Goal: Task Accomplishment & Management: Manage account settings

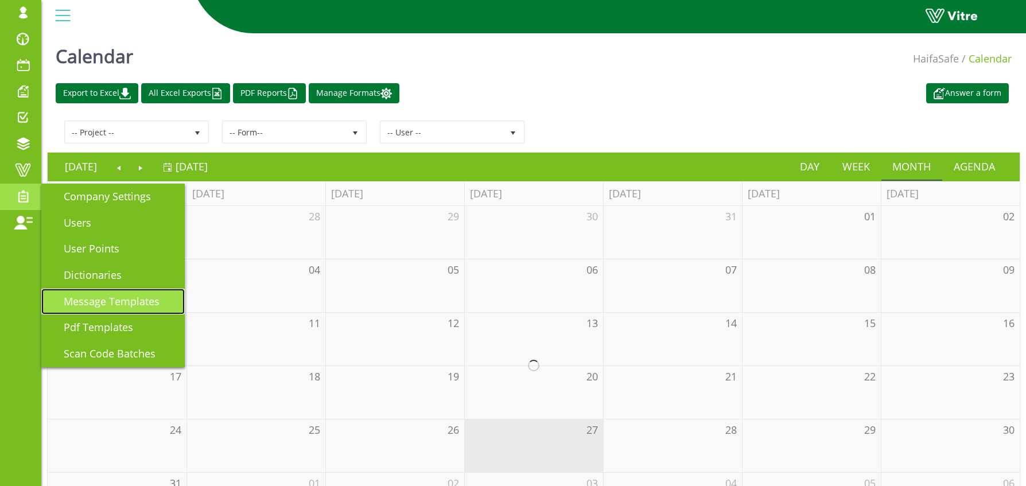
click at [120, 302] on span "Message Templates" at bounding box center [105, 301] width 110 height 14
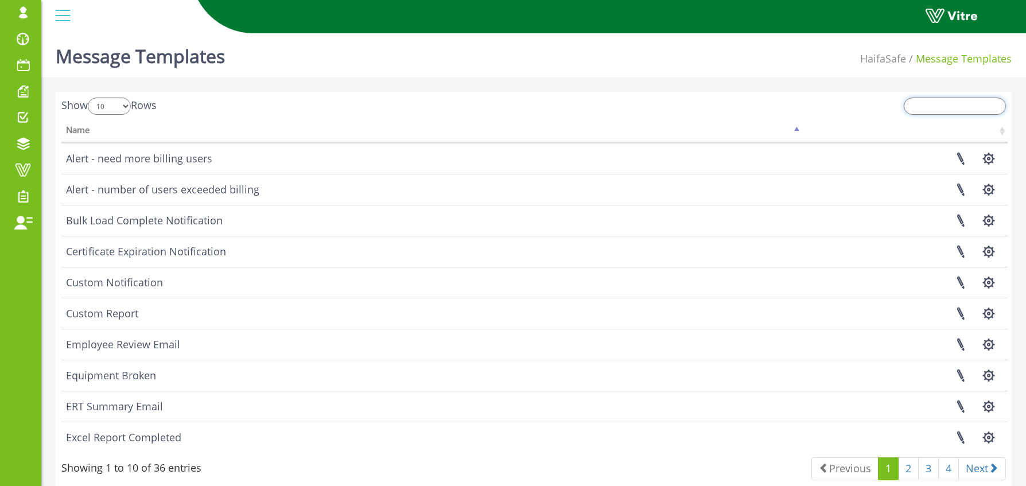
click at [955, 112] on input "search" at bounding box center [955, 106] width 102 height 17
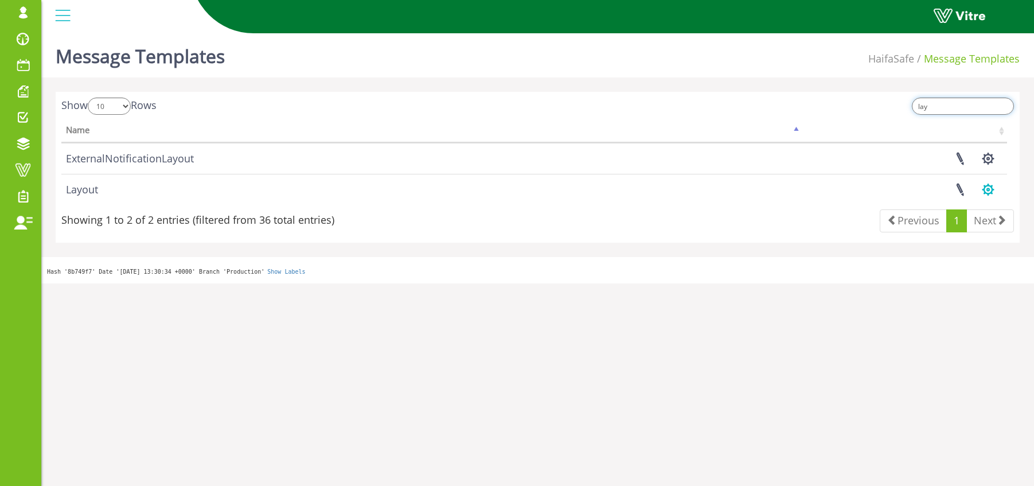
type input "lay"
click at [990, 194] on button "button" at bounding box center [988, 189] width 29 height 30
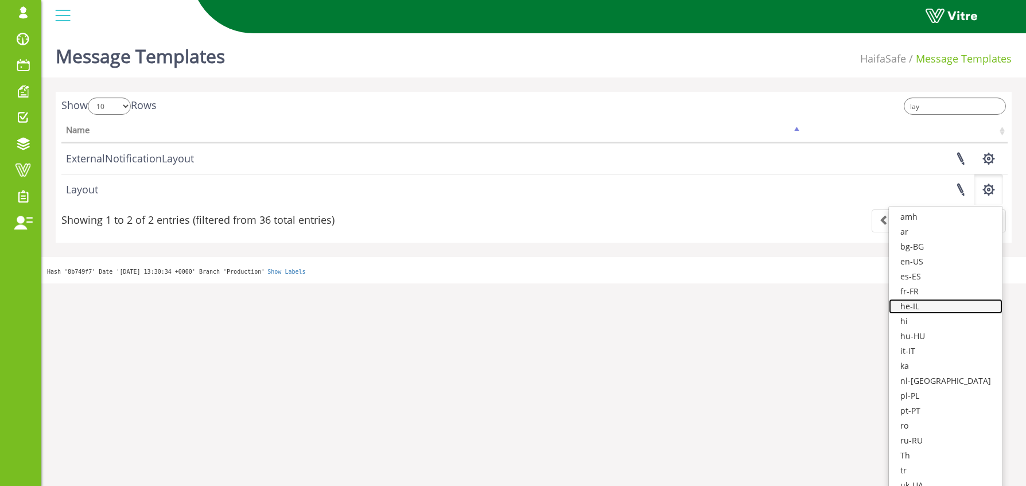
click at [951, 302] on link "he-IL" at bounding box center [946, 306] width 114 height 15
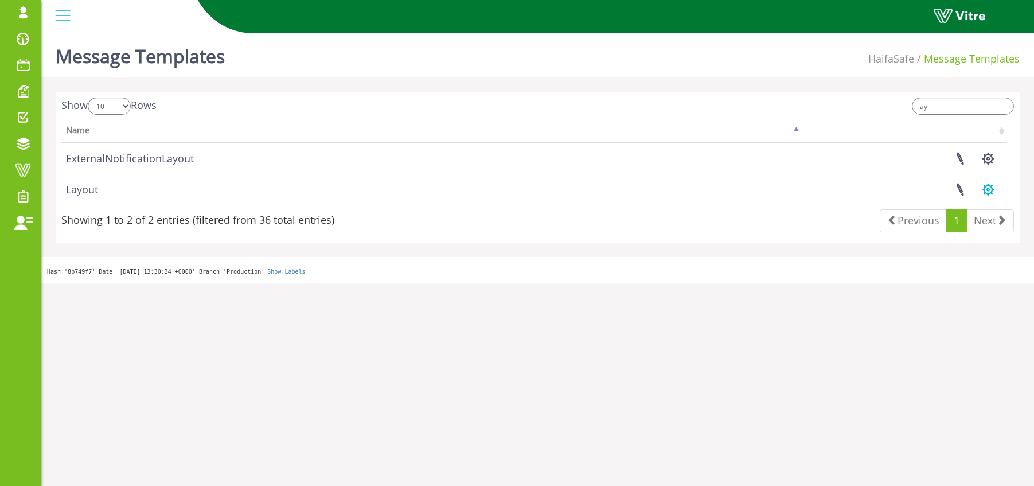
click at [985, 193] on button "button" at bounding box center [988, 189] width 29 height 30
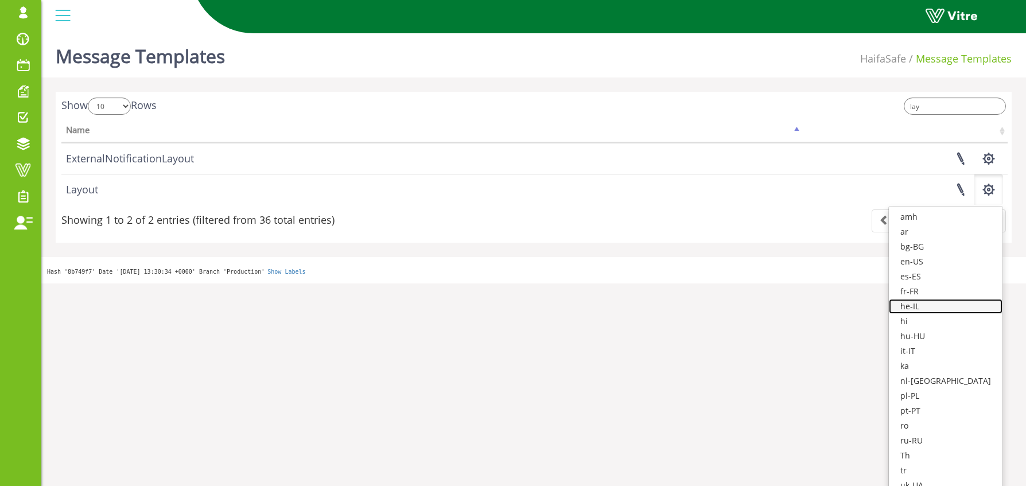
click at [951, 306] on link "he-IL" at bounding box center [946, 306] width 114 height 15
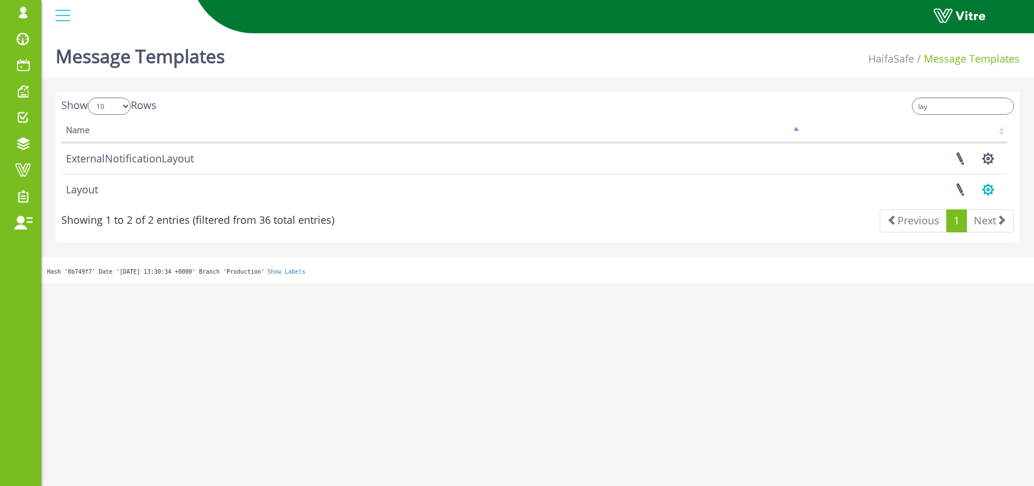
click at [995, 190] on button "button" at bounding box center [988, 189] width 29 height 30
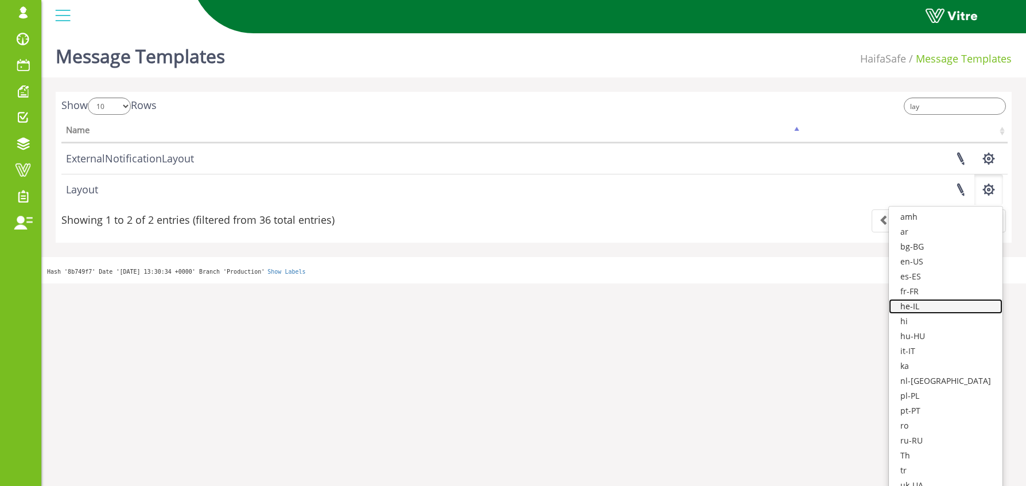
click at [952, 305] on link "he-IL" at bounding box center [946, 306] width 114 height 15
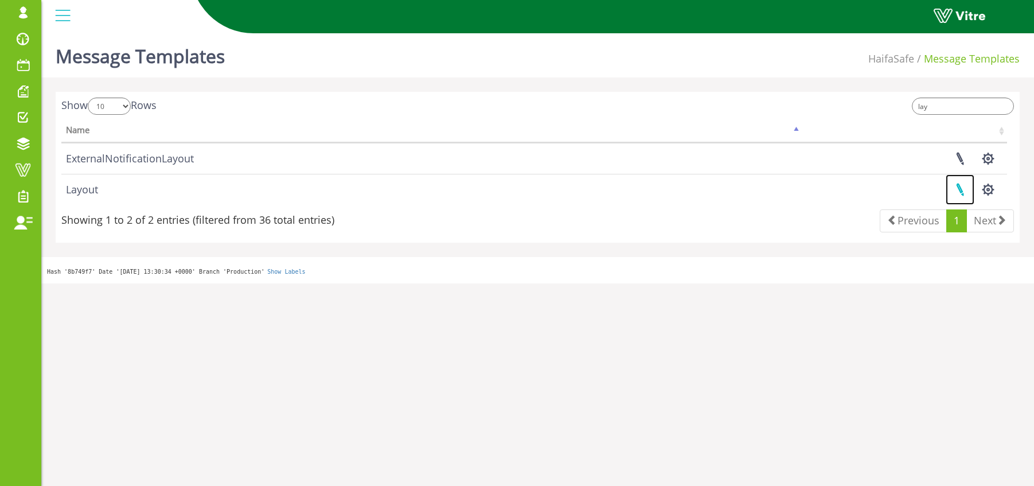
click at [961, 187] on link at bounding box center [960, 189] width 29 height 30
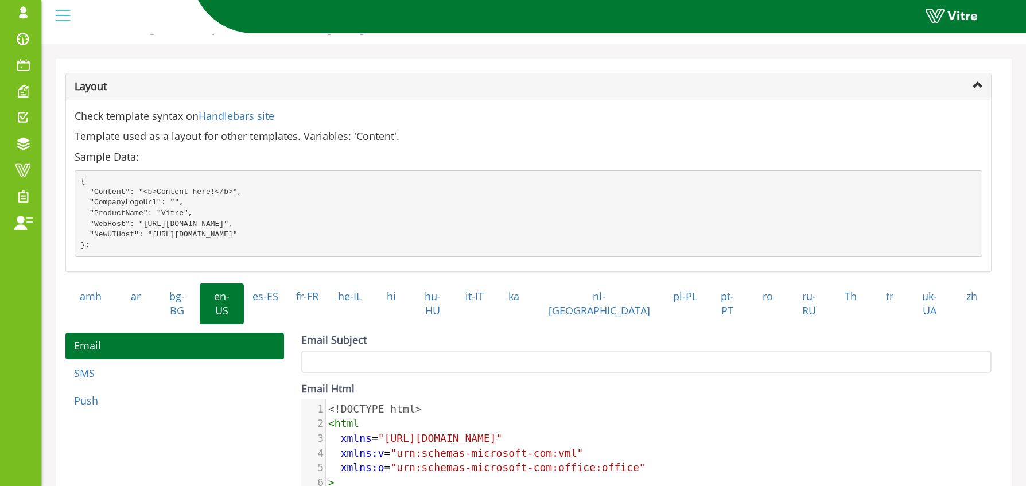
scroll to position [192, 0]
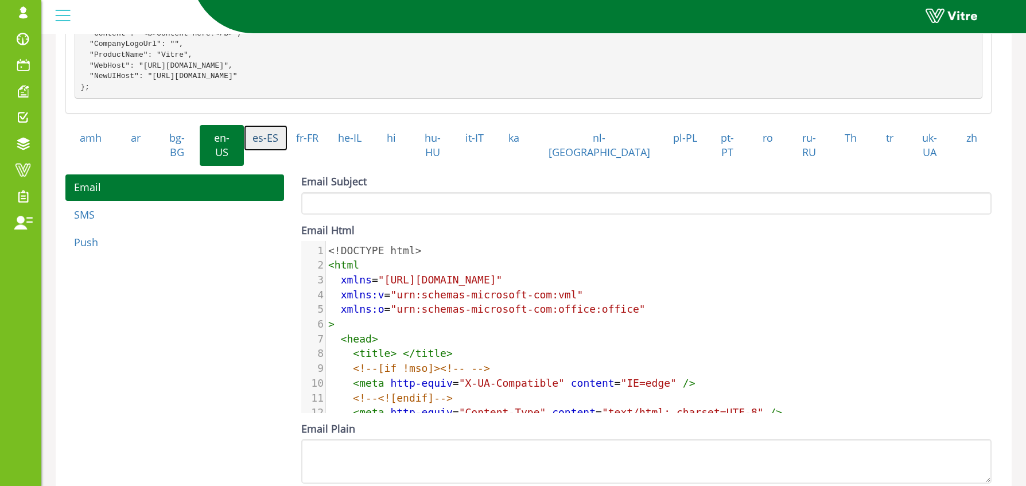
click at [287, 148] on link "es-ES" at bounding box center [266, 138] width 44 height 26
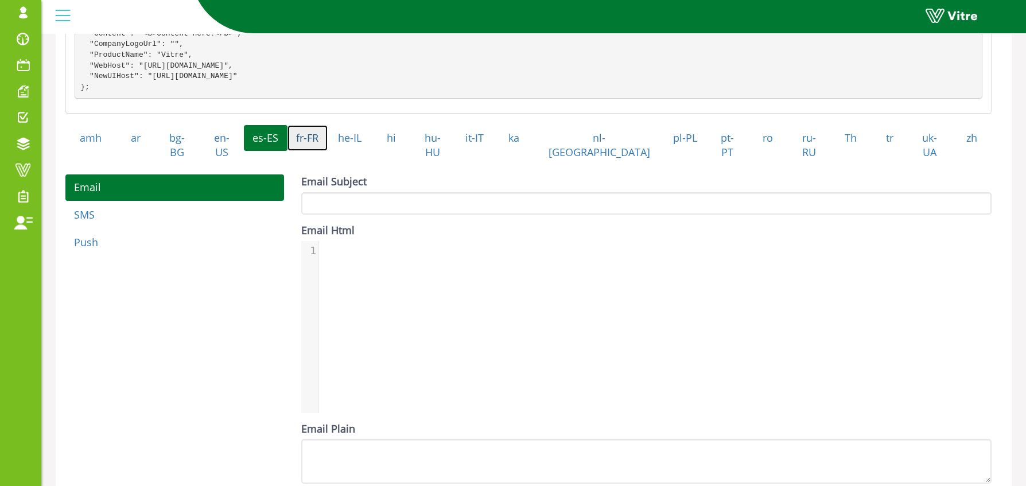
click at [328, 147] on link "fr-FR" at bounding box center [307, 138] width 41 height 26
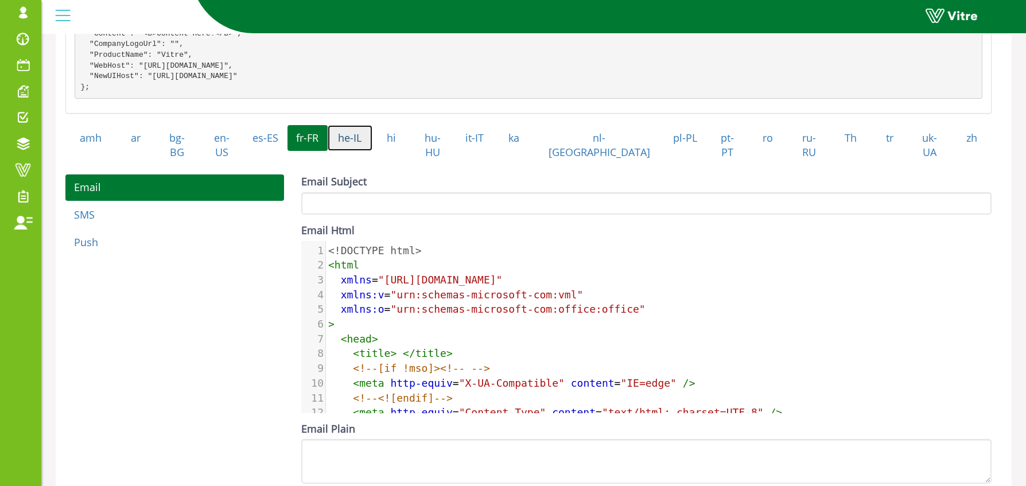
click at [367, 151] on link "he-IL" at bounding box center [350, 138] width 45 height 26
click at [328, 148] on link "fr-FR" at bounding box center [307, 138] width 41 height 26
click at [372, 149] on link "he-IL" at bounding box center [350, 138] width 45 height 26
click at [411, 145] on link "hi" at bounding box center [391, 138] width 38 height 26
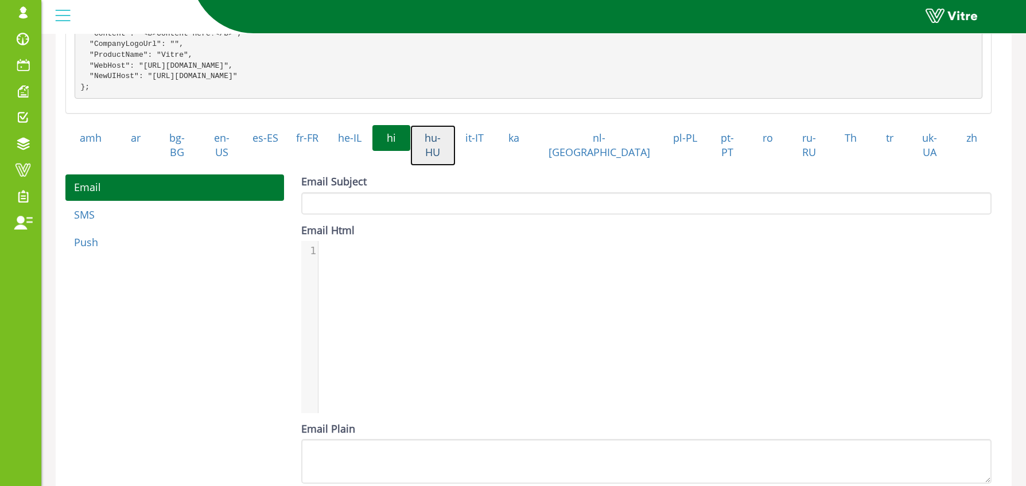
click at [456, 147] on link "hu-HU" at bounding box center [432, 145] width 45 height 41
click at [534, 146] on link "ka" at bounding box center [514, 138] width 40 height 26
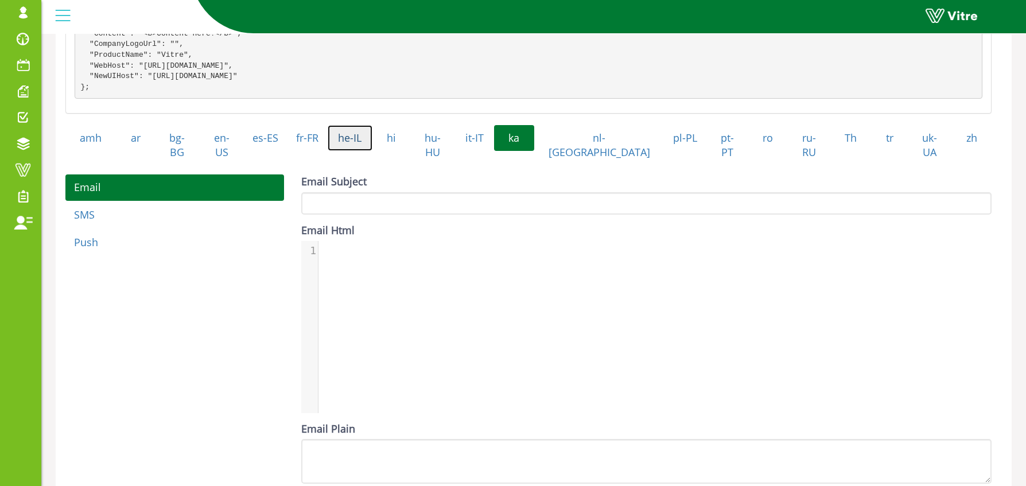
click at [372, 150] on link "he-IL" at bounding box center [350, 138] width 45 height 26
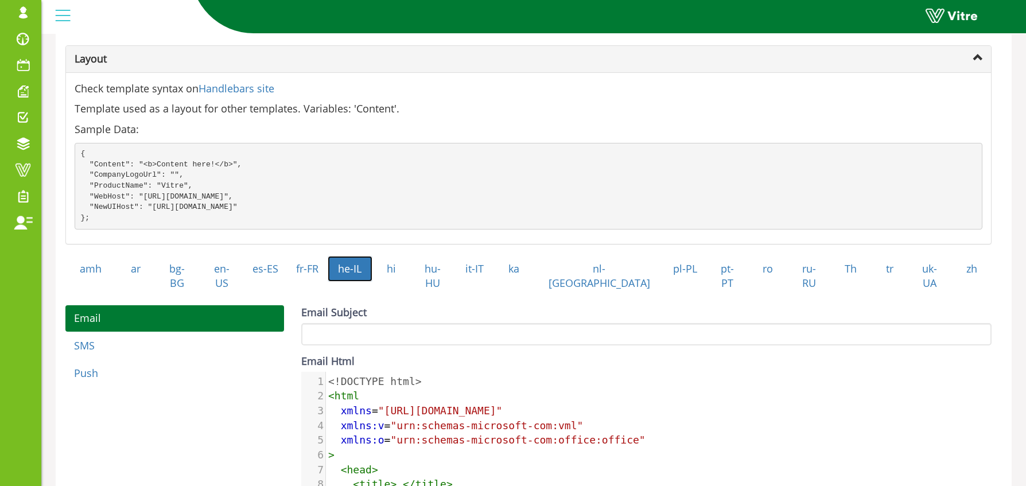
scroll to position [0, 0]
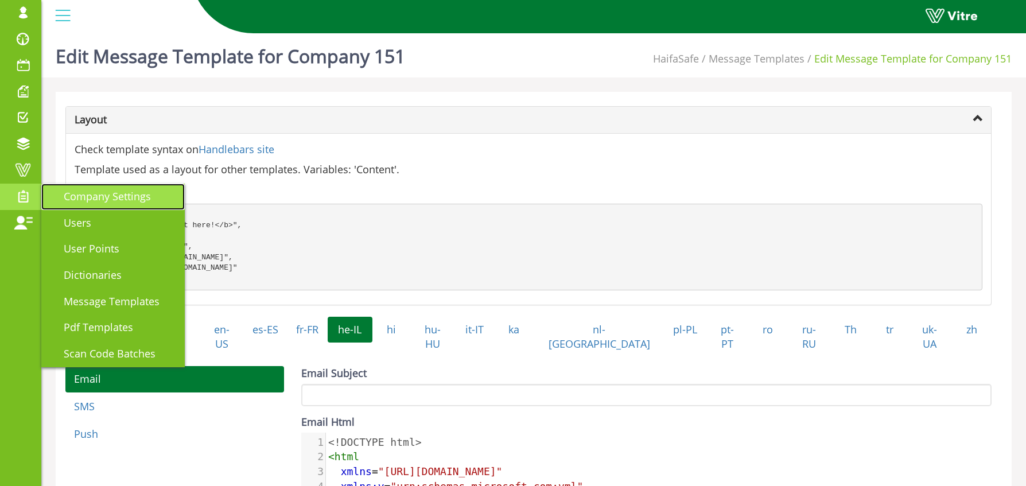
click at [72, 194] on span "Company Settings" at bounding box center [100, 196] width 101 height 14
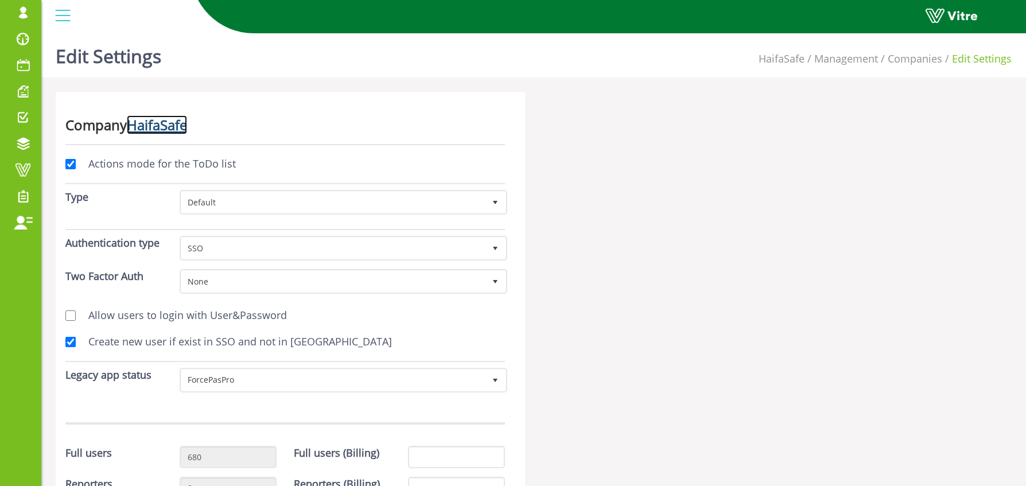
click at [160, 127] on link "HaifaSafe" at bounding box center [157, 124] width 60 height 19
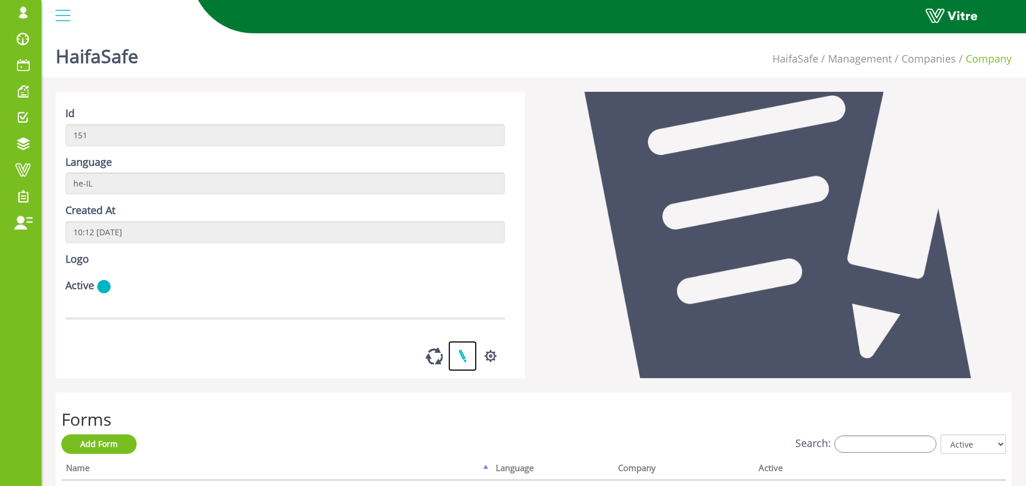
click at [463, 371] on link at bounding box center [462, 356] width 29 height 30
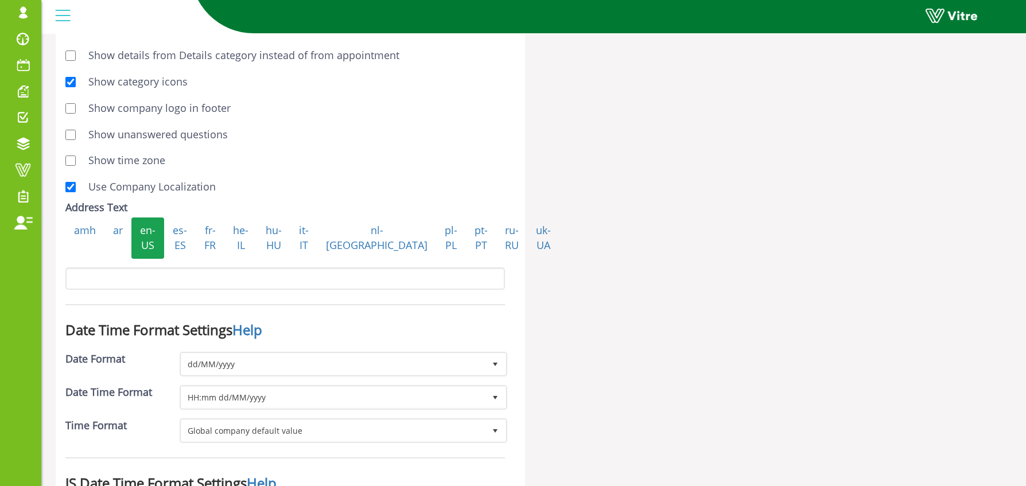
scroll to position [1656, 0]
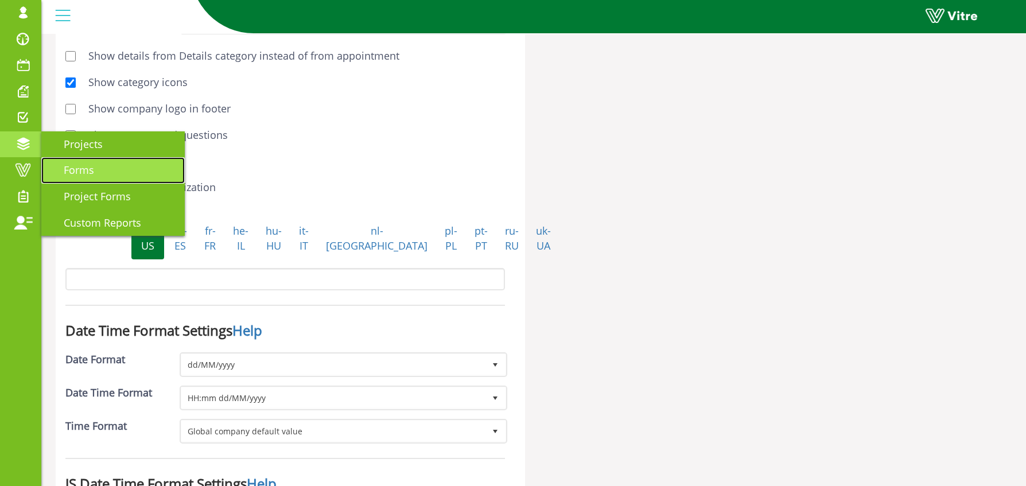
click at [85, 175] on span "Forms" at bounding box center [72, 170] width 44 height 14
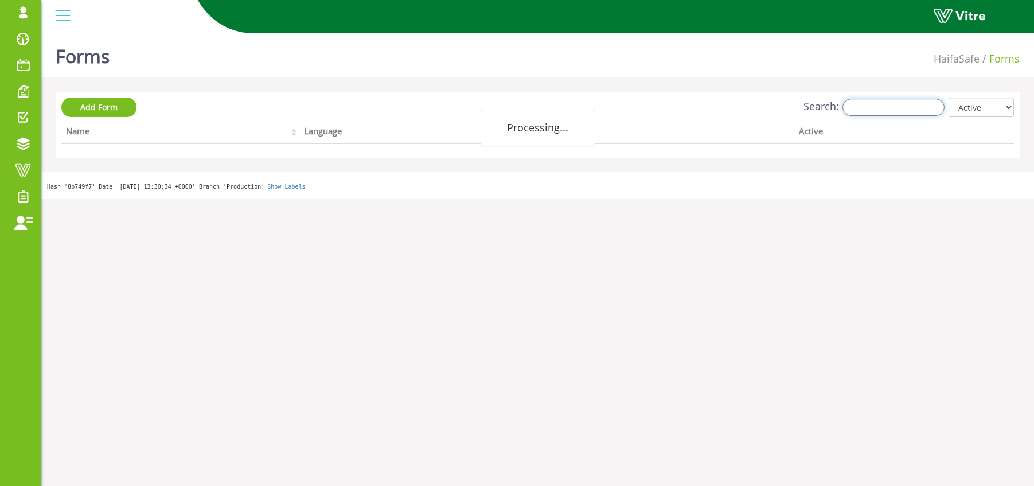
click at [871, 112] on input "Search:" at bounding box center [894, 107] width 102 height 17
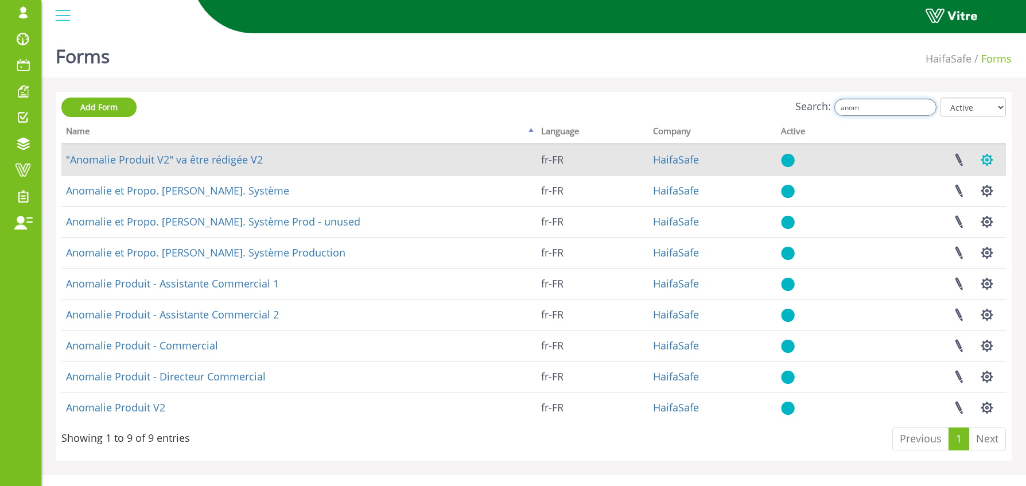
type input "anom"
click at [985, 159] on button "button" at bounding box center [986, 160] width 29 height 30
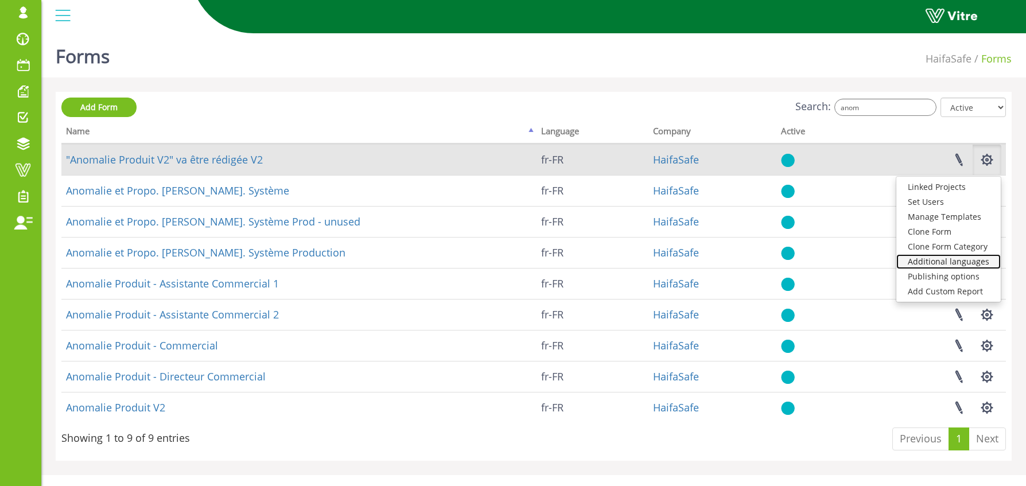
click at [954, 264] on link "Additional languages" at bounding box center [948, 261] width 104 height 15
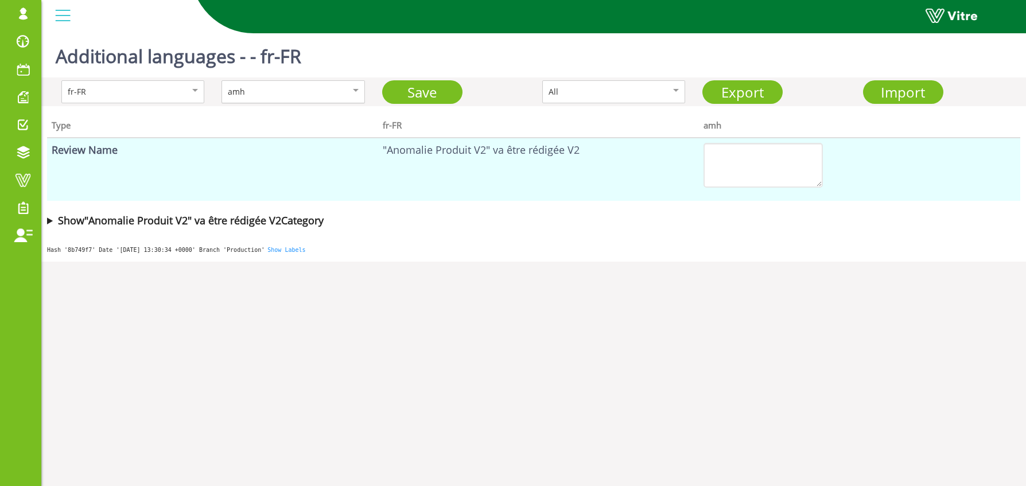
click at [277, 84] on div "amh" at bounding box center [292, 91] width 143 height 23
click at [49, 221] on summary "Show "Anomalie Produit V2" va être rédigée V2 Category" at bounding box center [533, 220] width 973 height 16
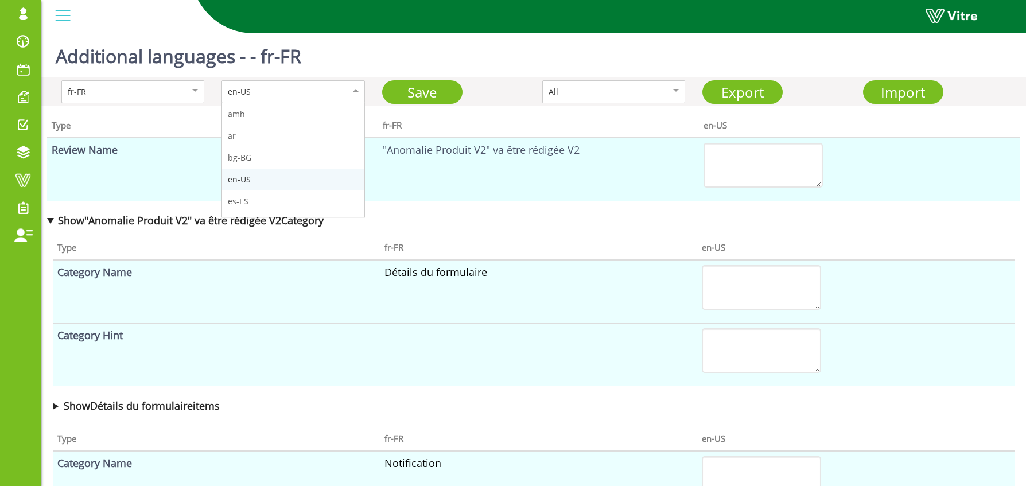
click at [277, 96] on div "en-US" at bounding box center [281, 91] width 106 height 13
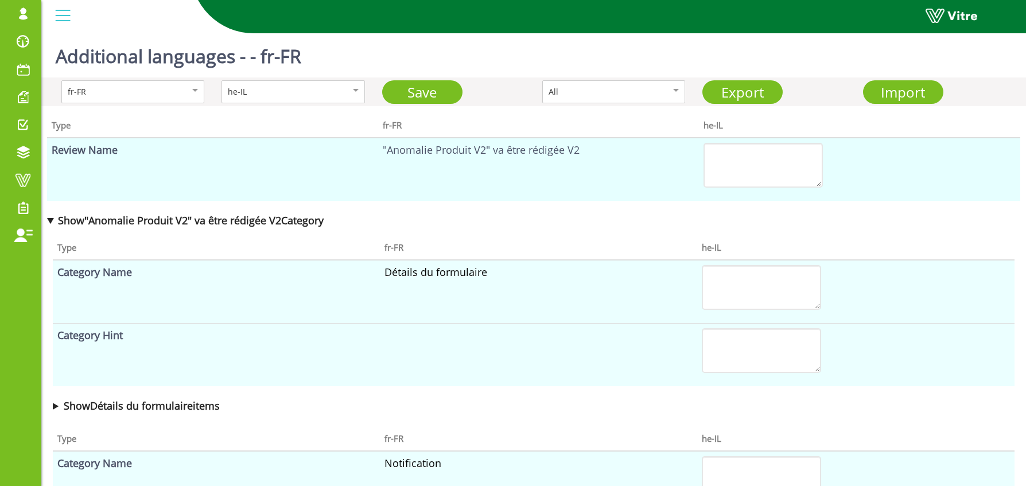
click at [656, 34] on div "osher@hbinov.com Profile Notification Change Company English English Español Fr…" at bounding box center [533, 17] width 985 height 34
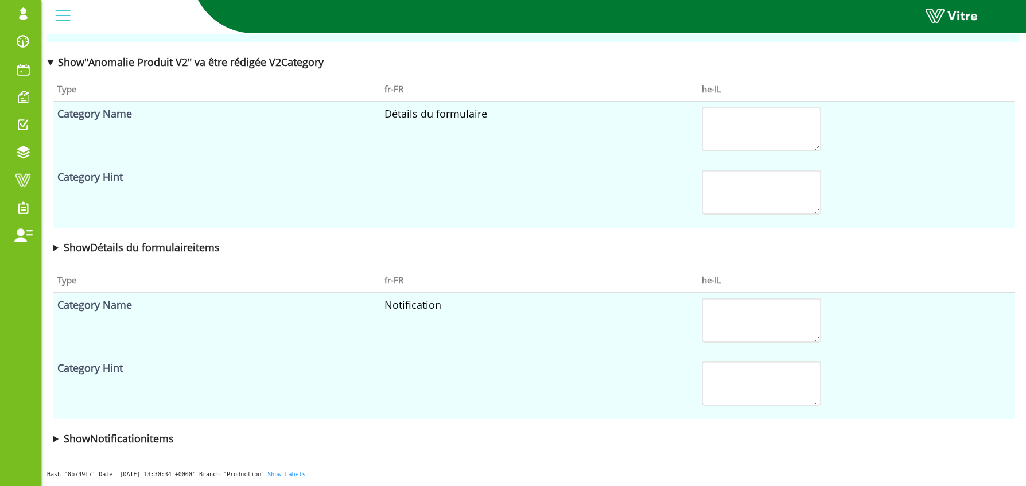
scroll to position [0, 0]
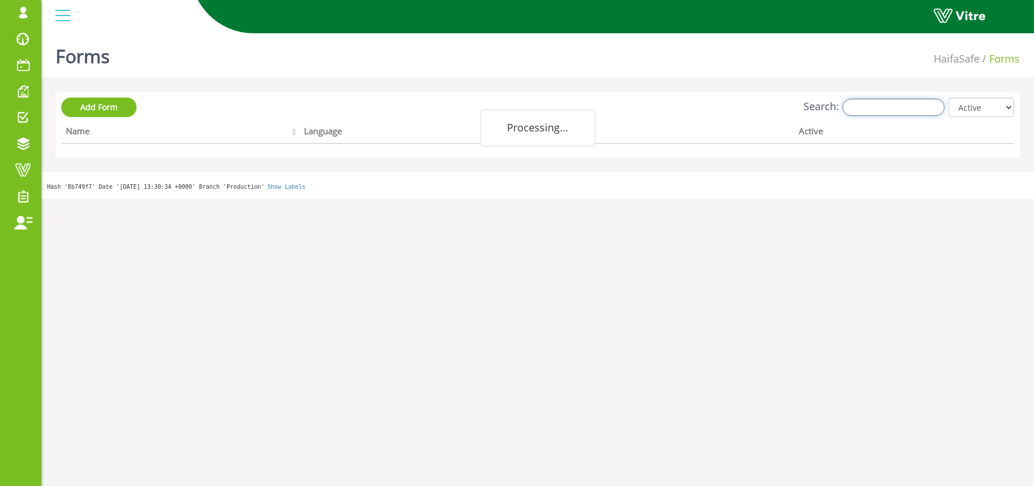
click at [884, 110] on input "Search:" at bounding box center [894, 107] width 102 height 17
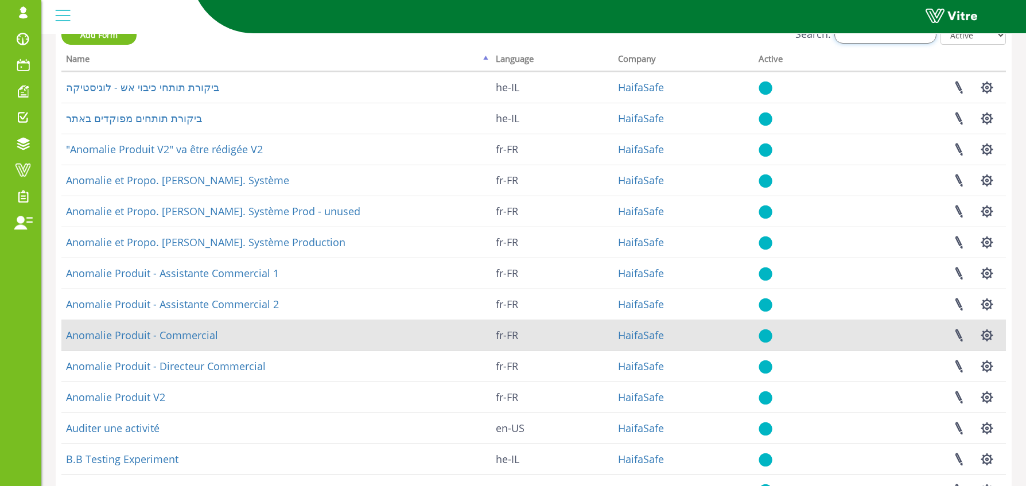
scroll to position [201, 0]
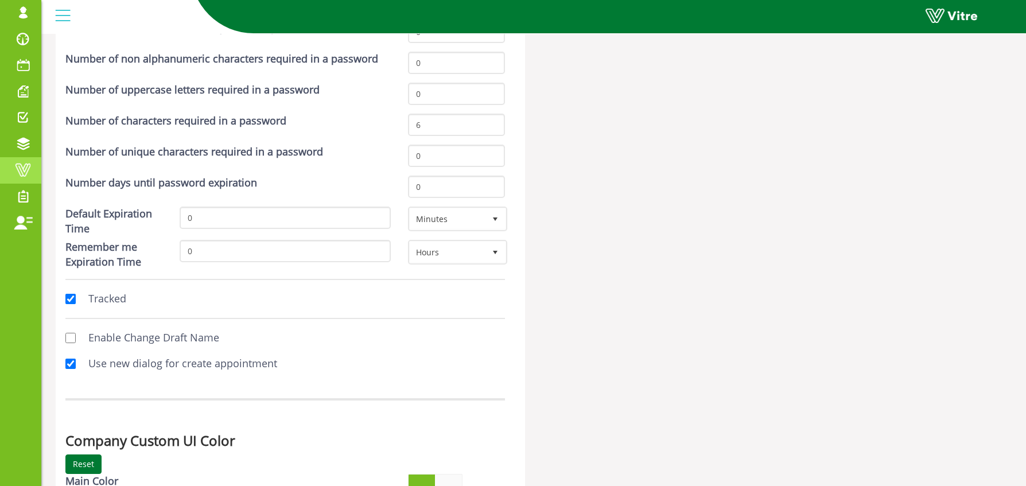
scroll to position [2659, 0]
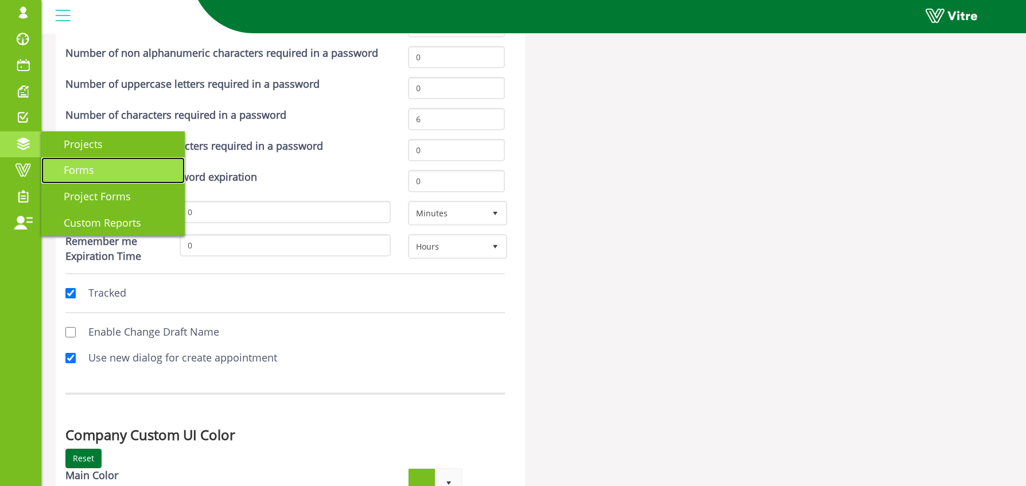
click at [92, 169] on span "Forms" at bounding box center [72, 170] width 44 height 14
